Goal: Transaction & Acquisition: Purchase product/service

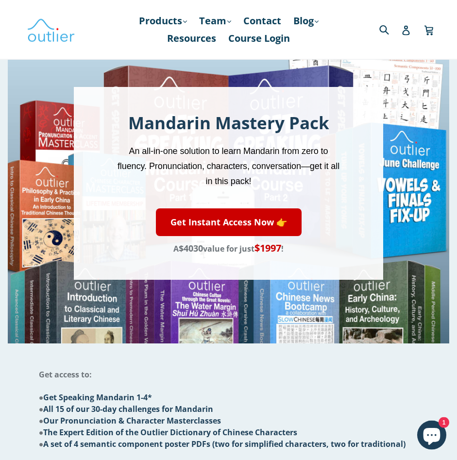
scroll to position [50, 0]
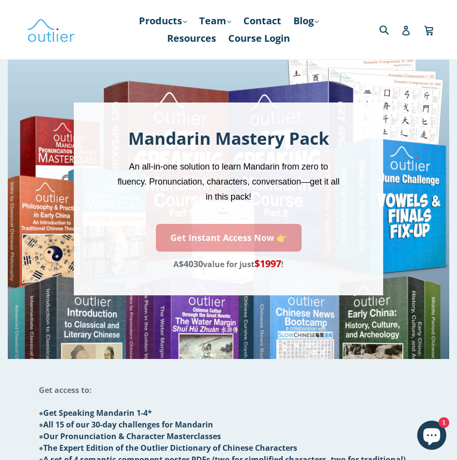
click at [237, 232] on link "Get Instant Access Now 👉" at bounding box center [229, 238] width 146 height 28
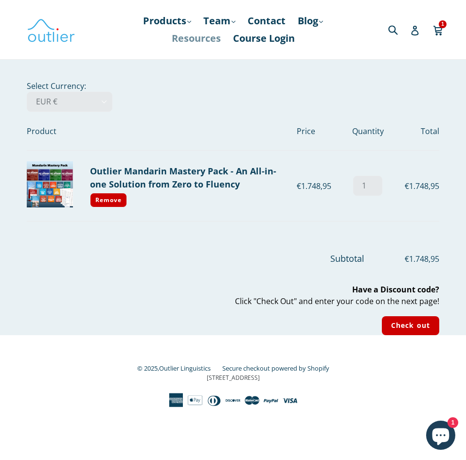
click at [212, 38] on link "Resources" at bounding box center [196, 39] width 59 height 18
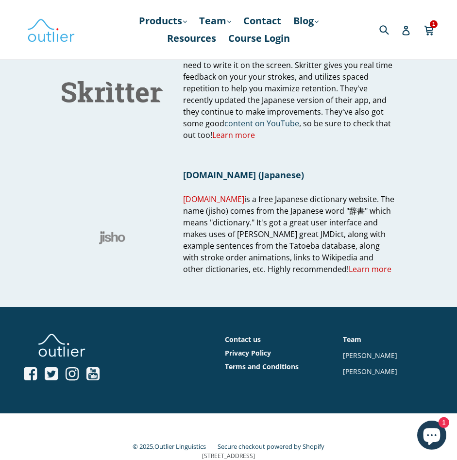
scroll to position [1059, 0]
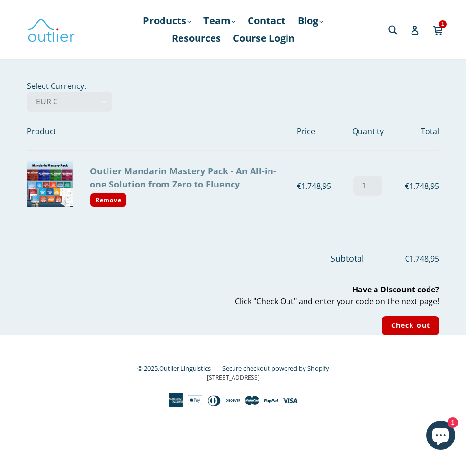
click at [191, 184] on link "Outlier Mandarin Mastery Pack - An All-in-one Solution from Zero to Fluency" at bounding box center [183, 177] width 186 height 25
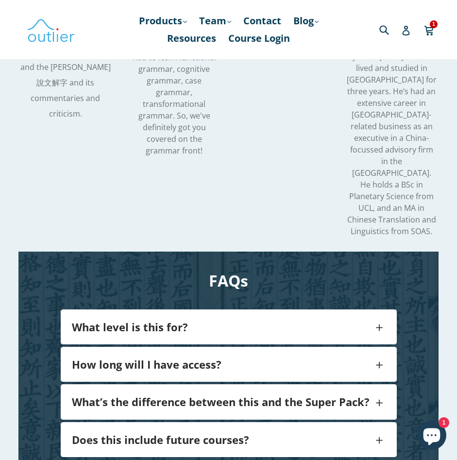
scroll to position [2005, 0]
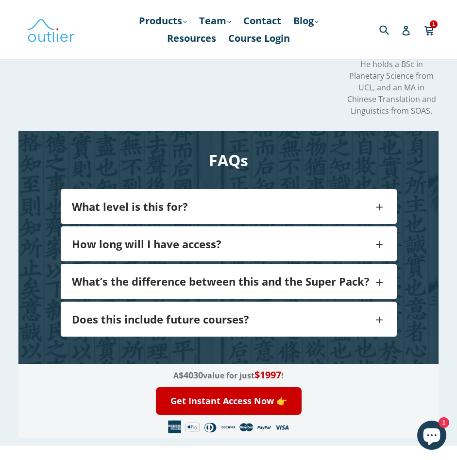
click at [194, 238] on h4 "How long will I have access?" at bounding box center [222, 244] width 301 height 13
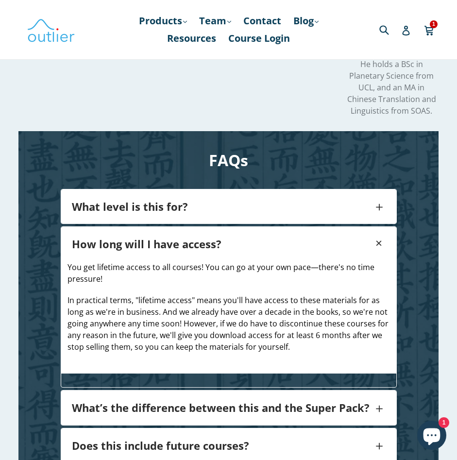
click at [192, 238] on h4 "How long will I have access?" at bounding box center [222, 244] width 301 height 13
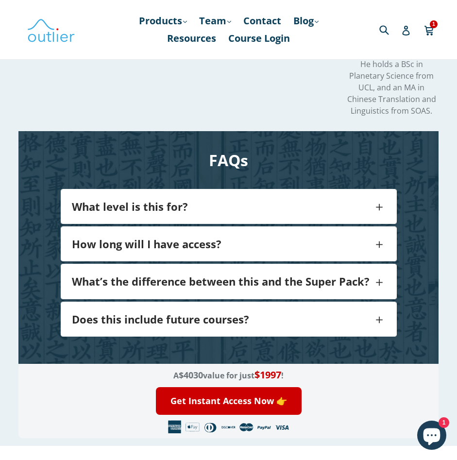
click at [211, 275] on h4 "What’s the difference between this and the Super Pack?" at bounding box center [222, 281] width 301 height 13
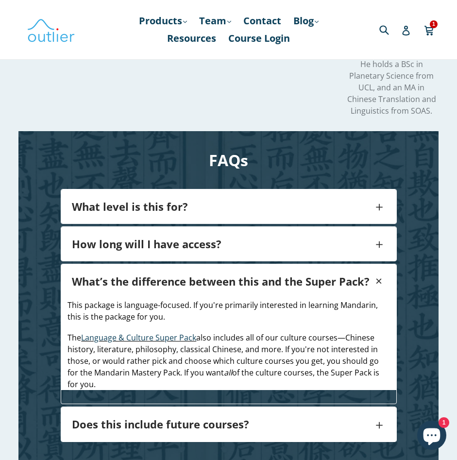
click at [211, 275] on h4 "What’s the difference between this and the Super Pack?" at bounding box center [222, 281] width 301 height 13
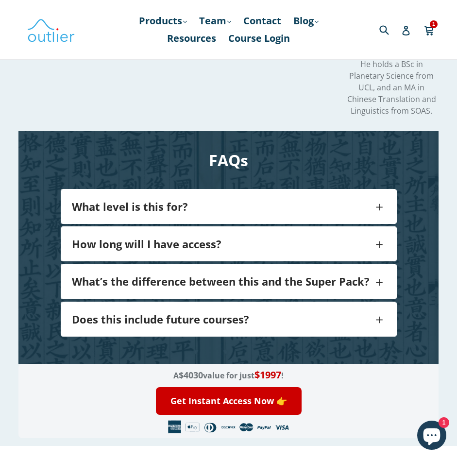
click at [225, 302] on div "Does this include future courses?" at bounding box center [228, 319] width 335 height 34
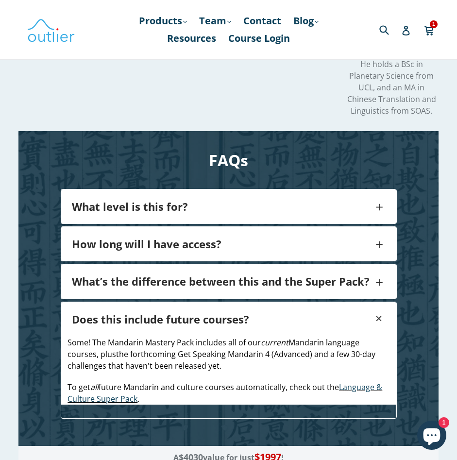
click at [225, 313] on h4 "Does this include future courses?" at bounding box center [222, 319] width 301 height 13
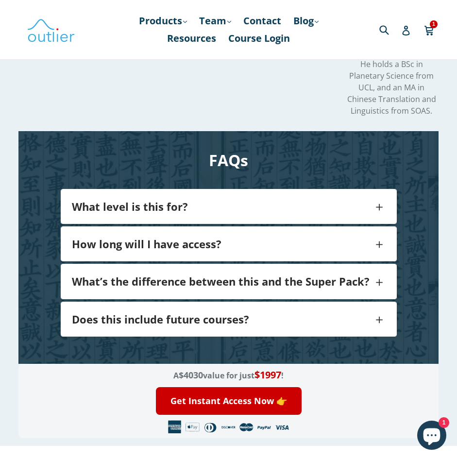
click at [240, 200] on h4 "What level is this for?" at bounding box center [222, 206] width 301 height 13
